Goal: Task Accomplishment & Management: Manage account settings

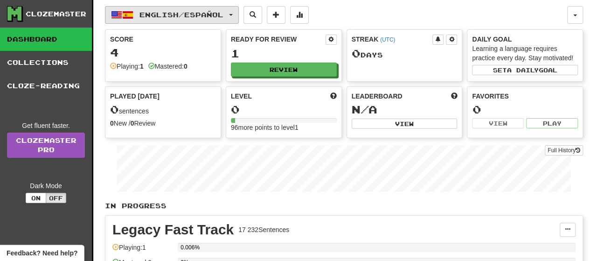
click at [139, 17] on span "English / Español" at bounding box center [181, 15] width 84 height 8
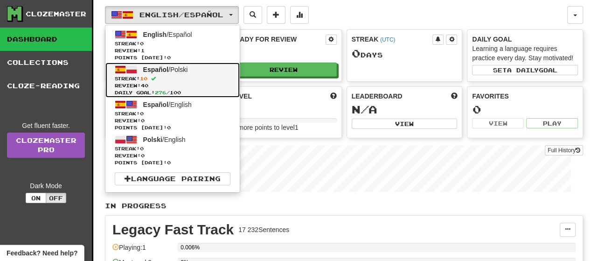
click at [153, 83] on span "Review: 40" at bounding box center [173, 85] width 116 height 7
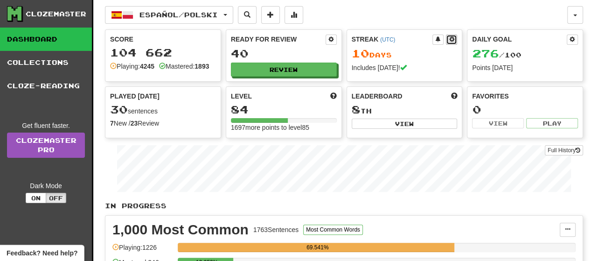
click at [455, 37] on button at bounding box center [451, 39] width 11 height 10
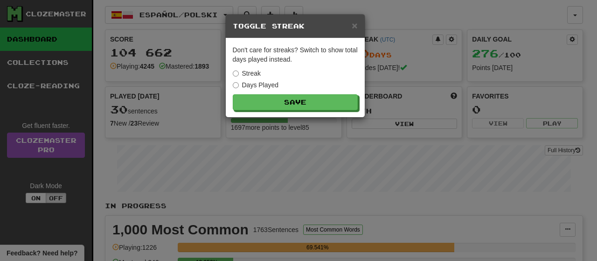
click at [231, 84] on div "Don't care for streaks? Switch to show total days played instead. Streak Days P…" at bounding box center [295, 77] width 139 height 79
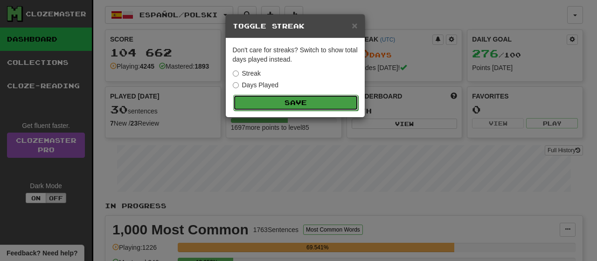
click at [285, 102] on button "Save" at bounding box center [295, 103] width 125 height 16
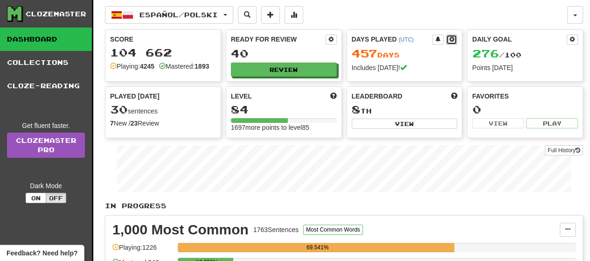
click at [451, 38] on span at bounding box center [451, 39] width 6 height 6
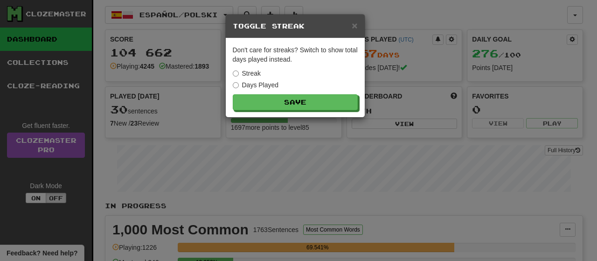
click at [245, 72] on label "Streak" at bounding box center [247, 73] width 28 height 9
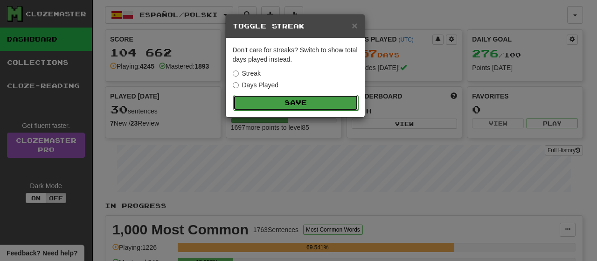
click at [284, 98] on button "Save" at bounding box center [295, 103] width 125 height 16
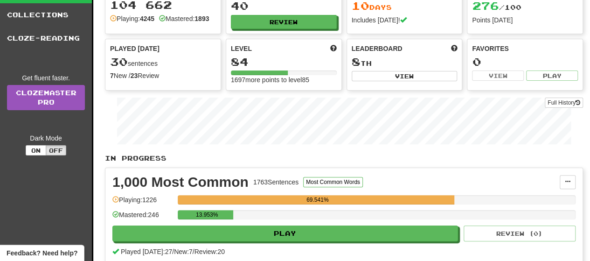
scroll to position [140, 0]
